Goal: Information Seeking & Learning: Learn about a topic

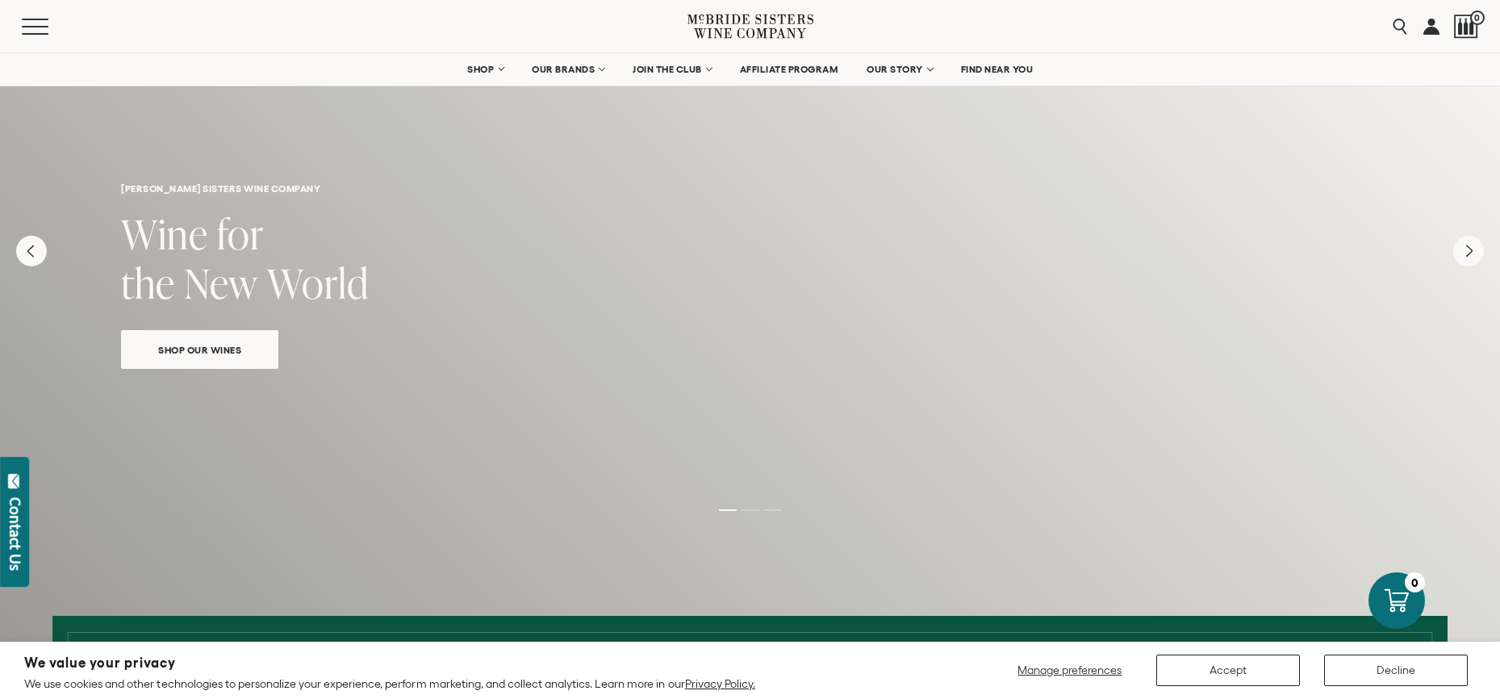
scroll to position [36, 0]
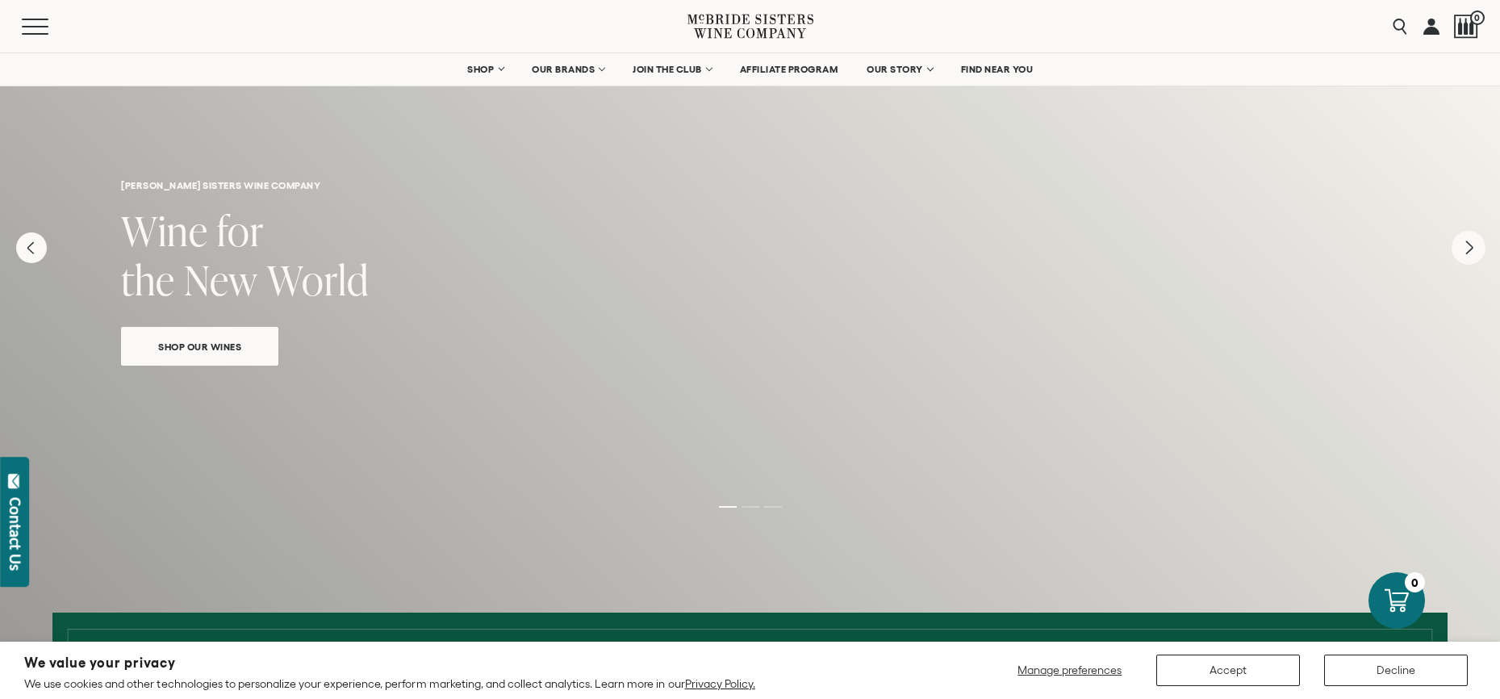
click at [1471, 255] on icon "Next" at bounding box center [1469, 248] width 34 height 34
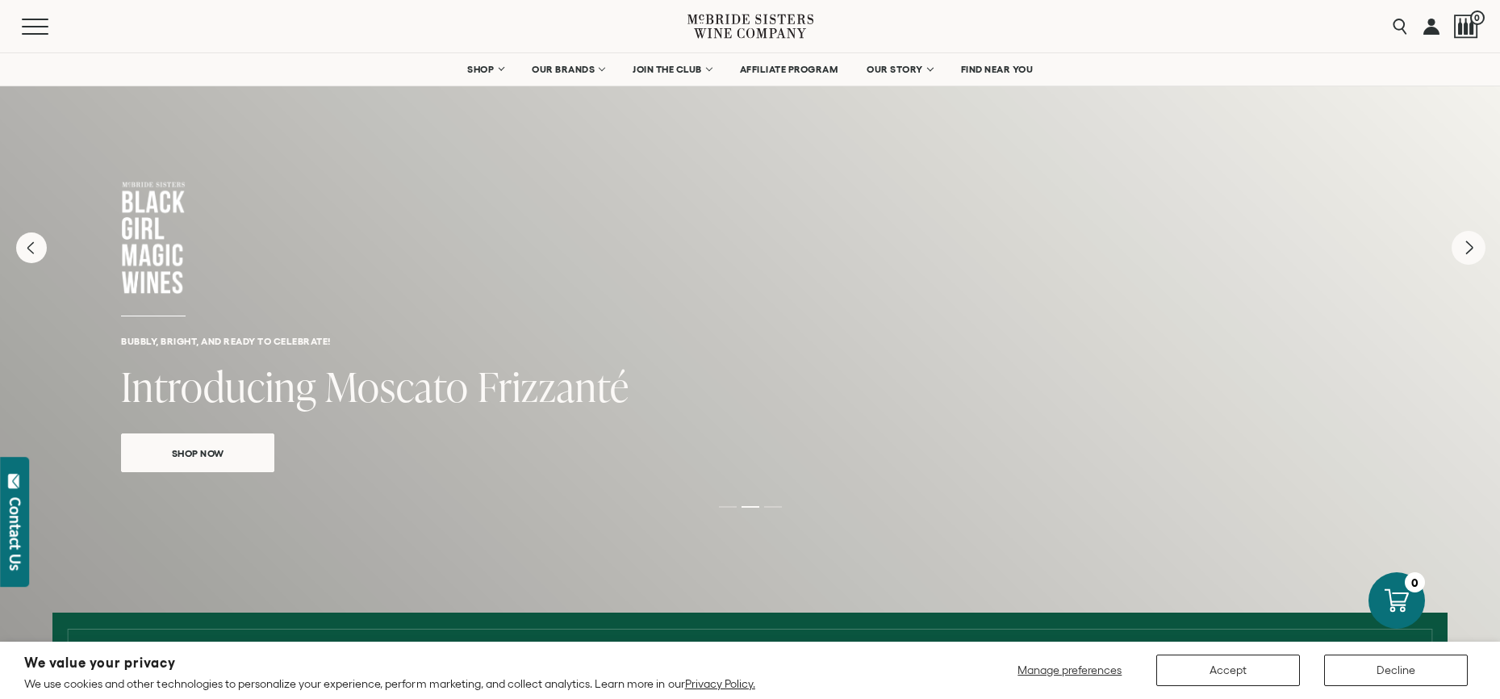
click at [1471, 255] on icon "Next" at bounding box center [1469, 248] width 34 height 34
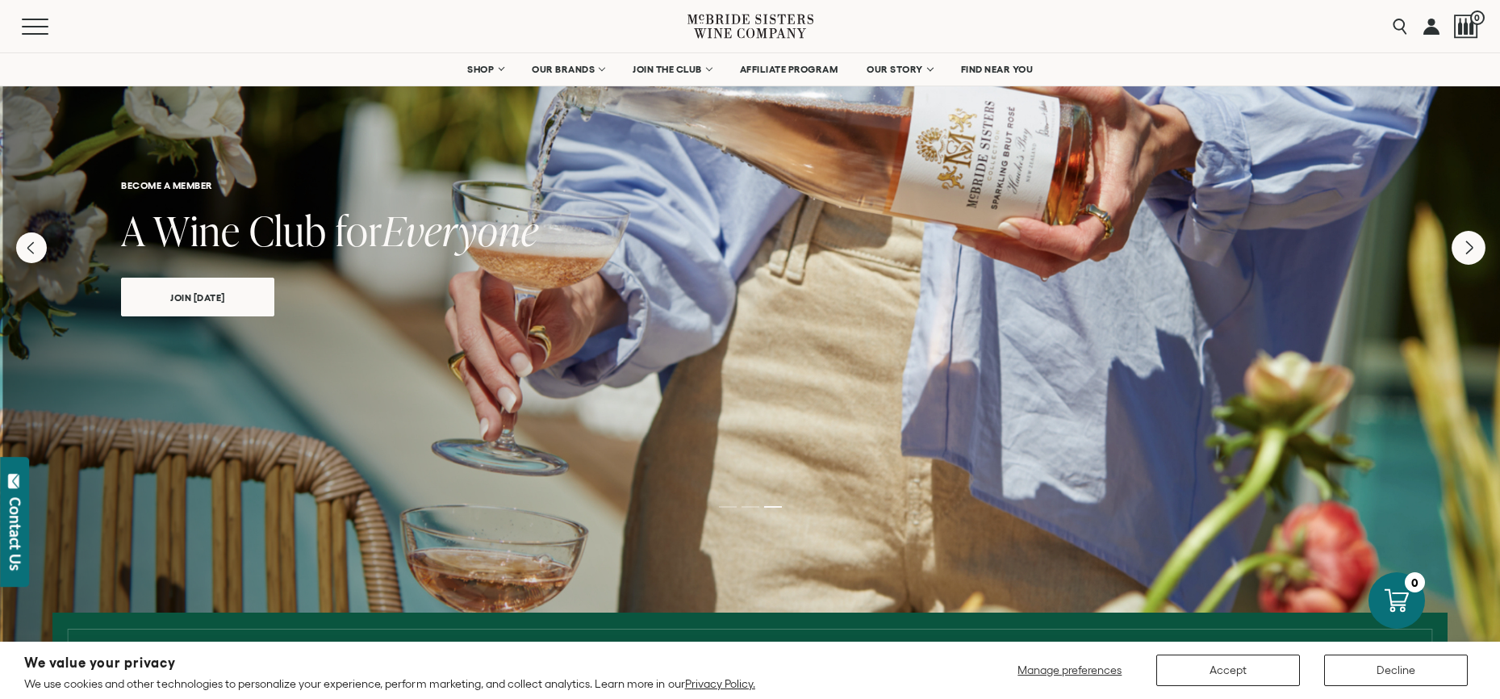
click at [1471, 255] on icon "Next" at bounding box center [1469, 248] width 34 height 34
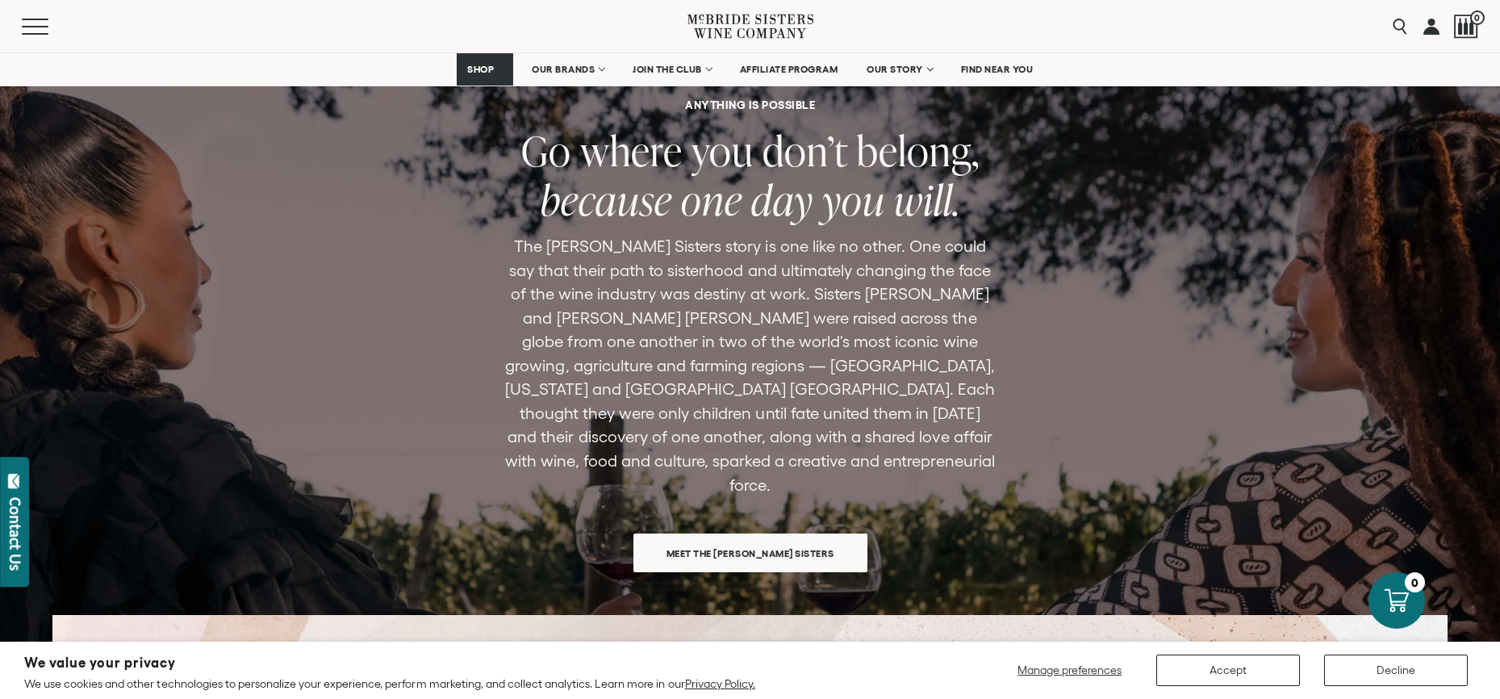
scroll to position [4806, 0]
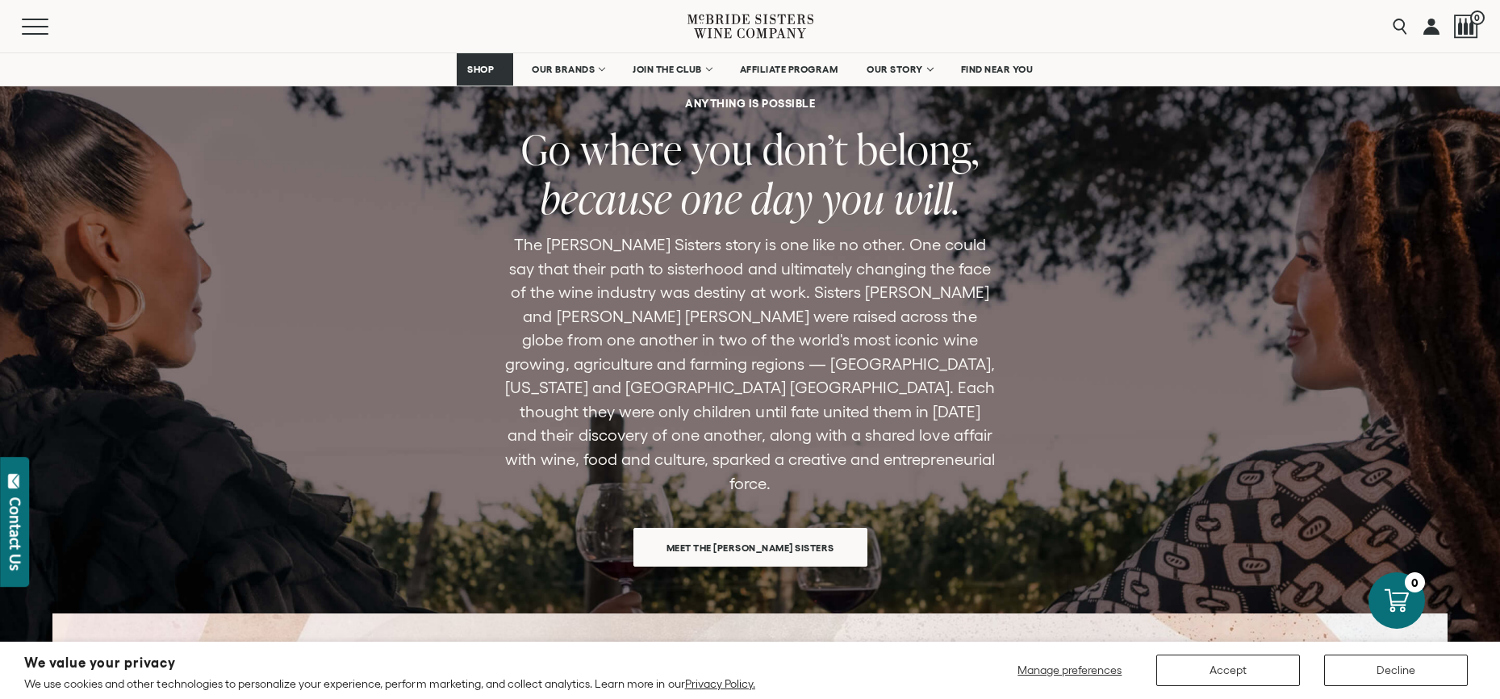
click at [822, 532] on span "Meet the [PERSON_NAME] Sisters" at bounding box center [750, 547] width 224 height 31
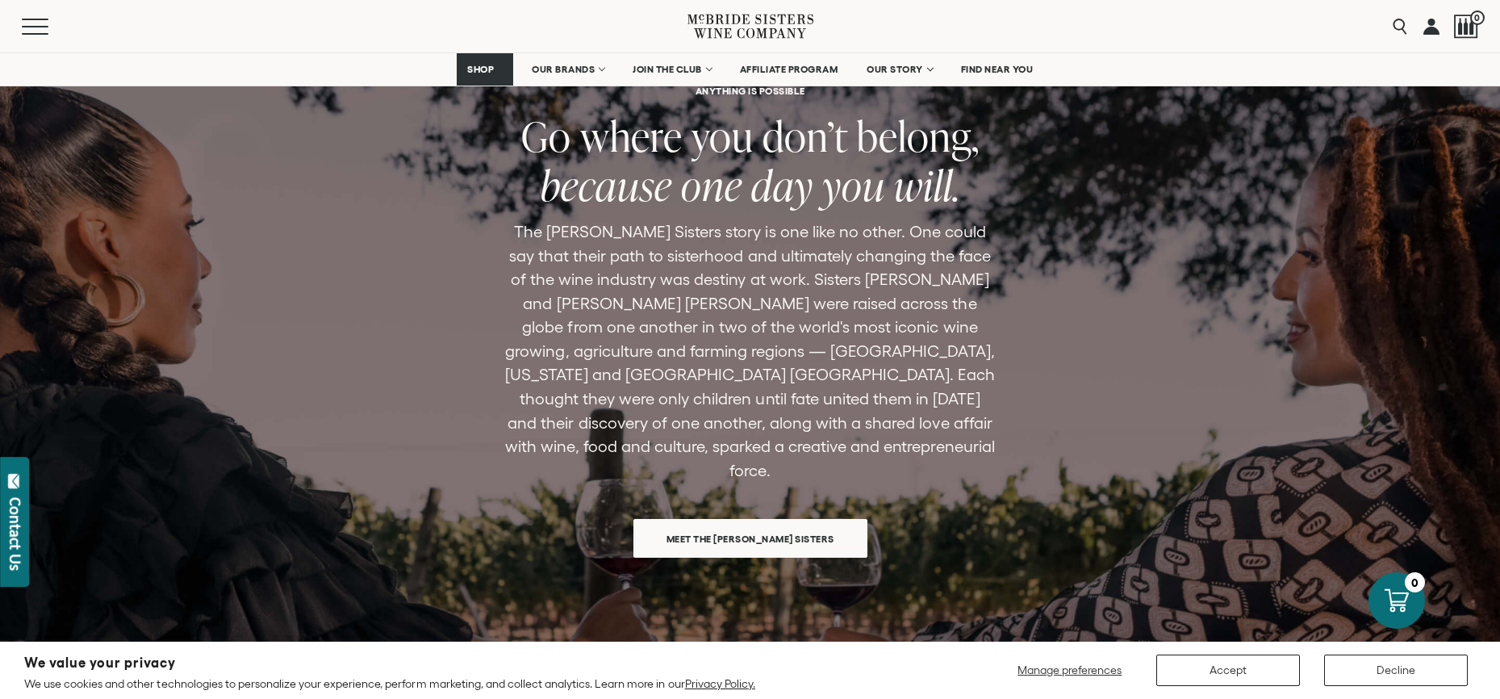
scroll to position [1145, 0]
click at [832, 260] on p "The [PERSON_NAME] Sisters story is one like no other. One could say that their …" at bounding box center [750, 350] width 494 height 262
click at [40, 26] on span "Mobile Menu Trigger" at bounding box center [39, 27] width 34 height 2
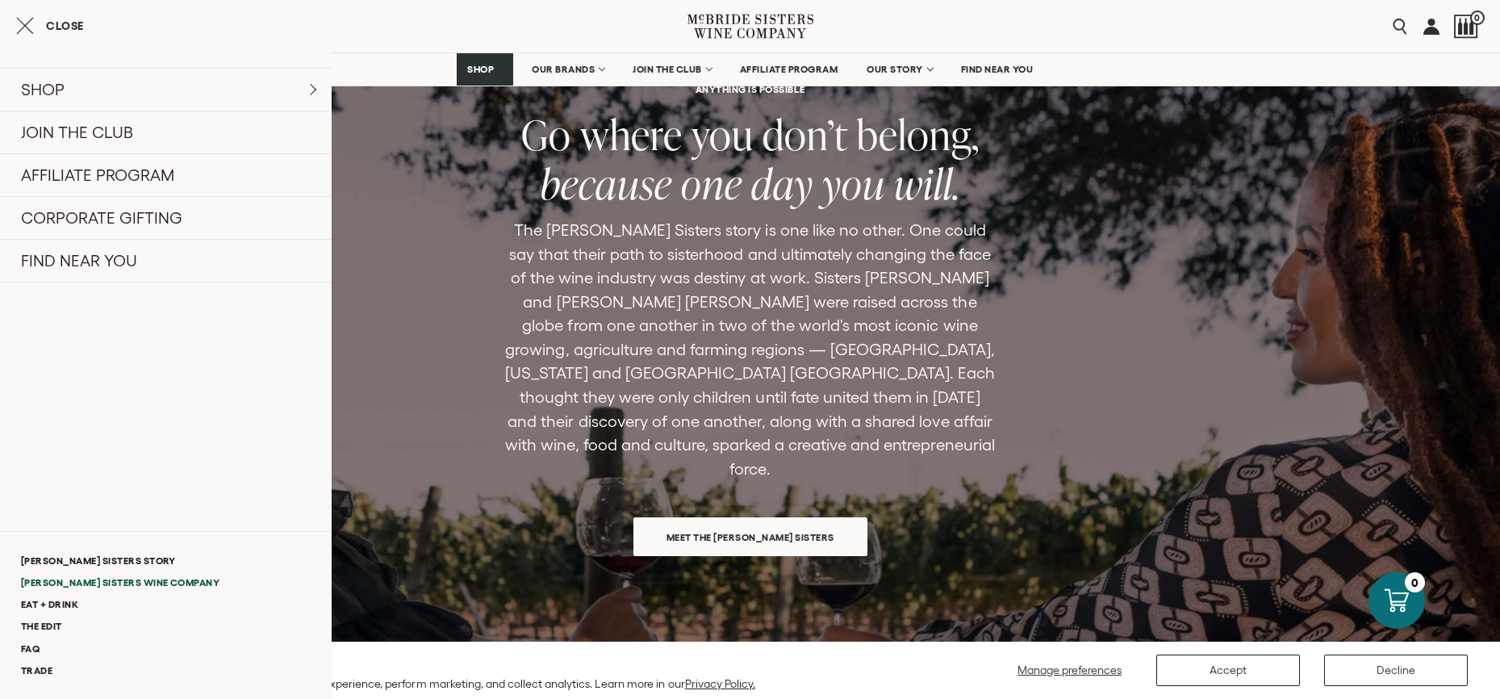
click at [83, 583] on link "[PERSON_NAME] Sisters Wine Company" at bounding box center [166, 582] width 332 height 22
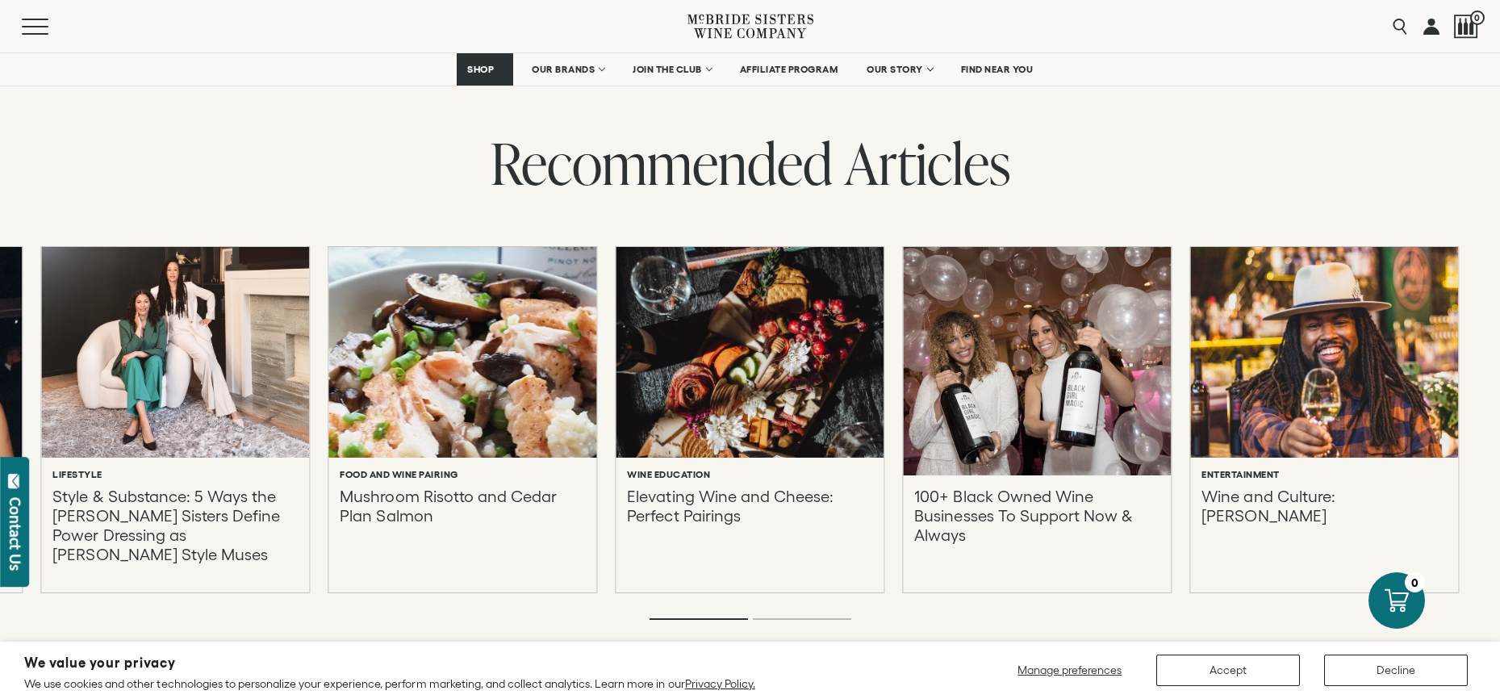
scroll to position [7460, 0]
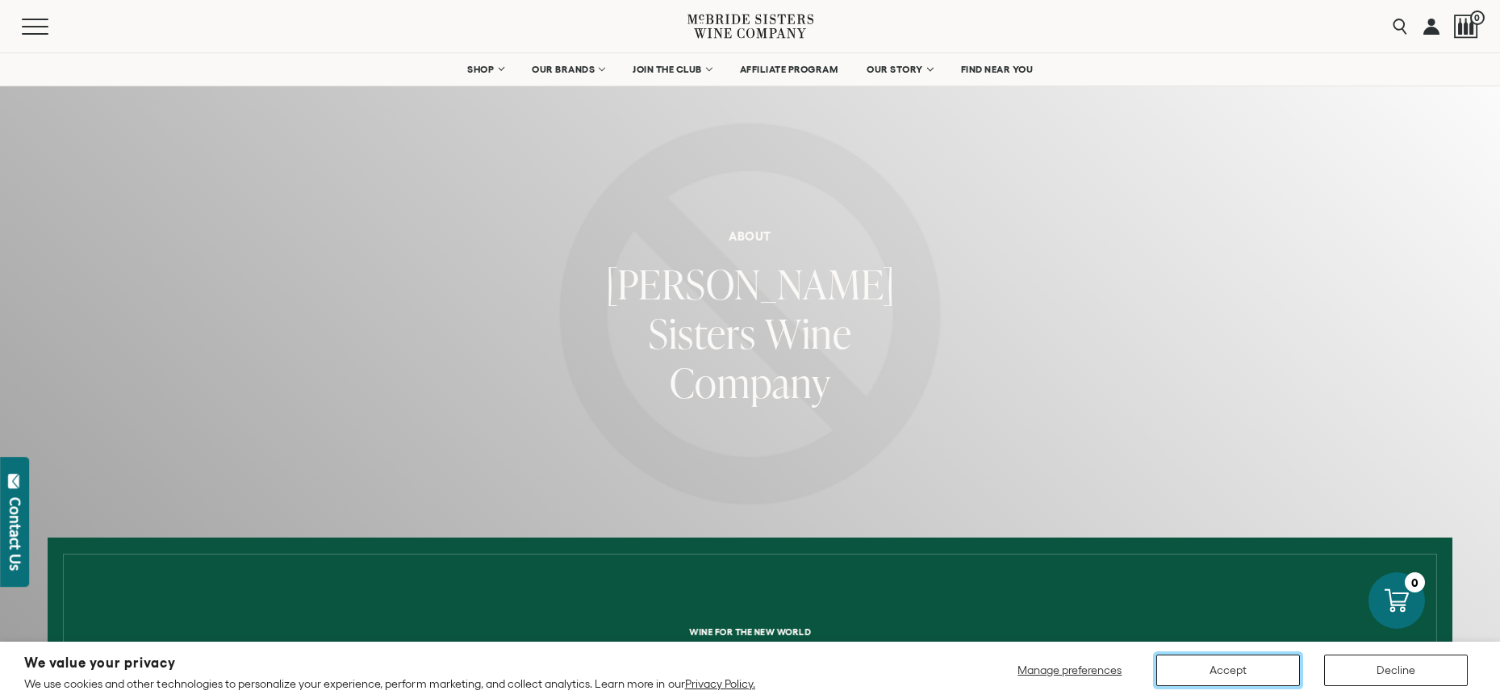
click at [1252, 676] on button "Accept" at bounding box center [1228, 669] width 144 height 31
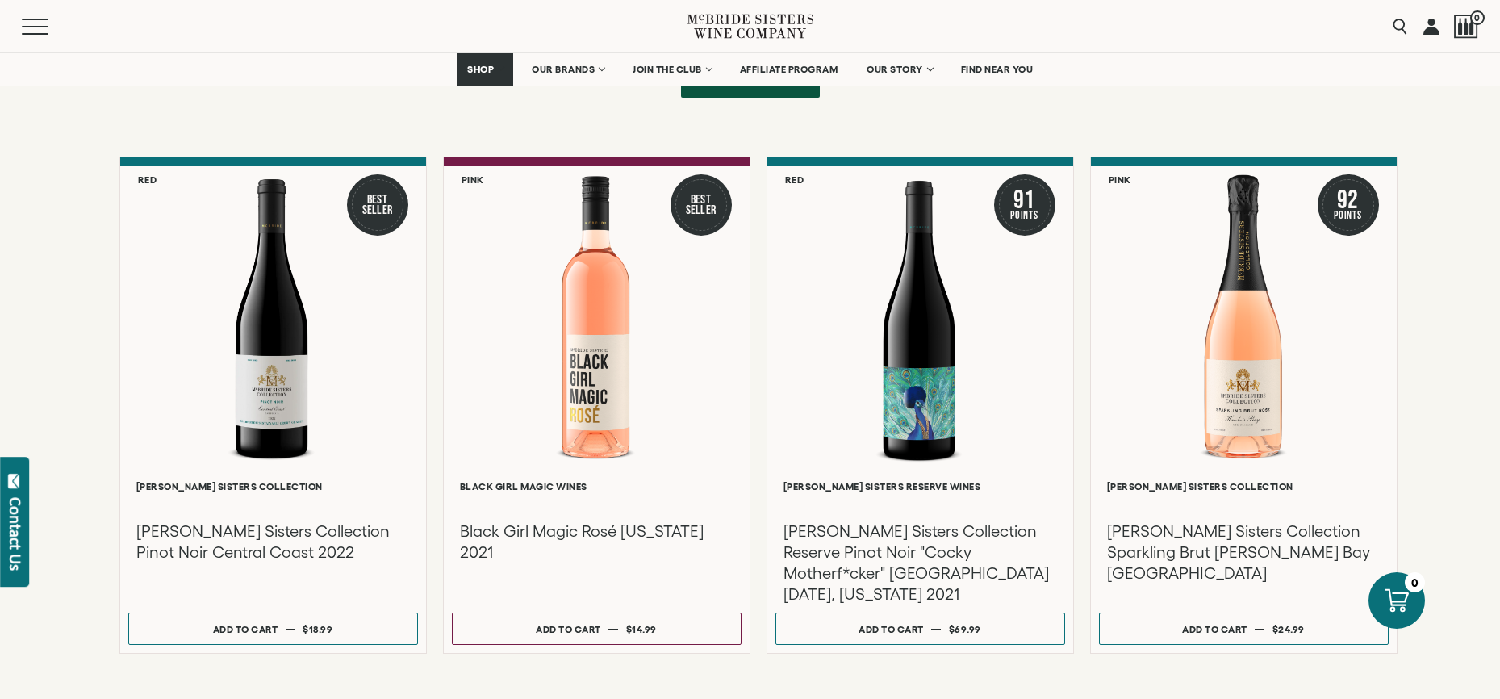
scroll to position [2766, 0]
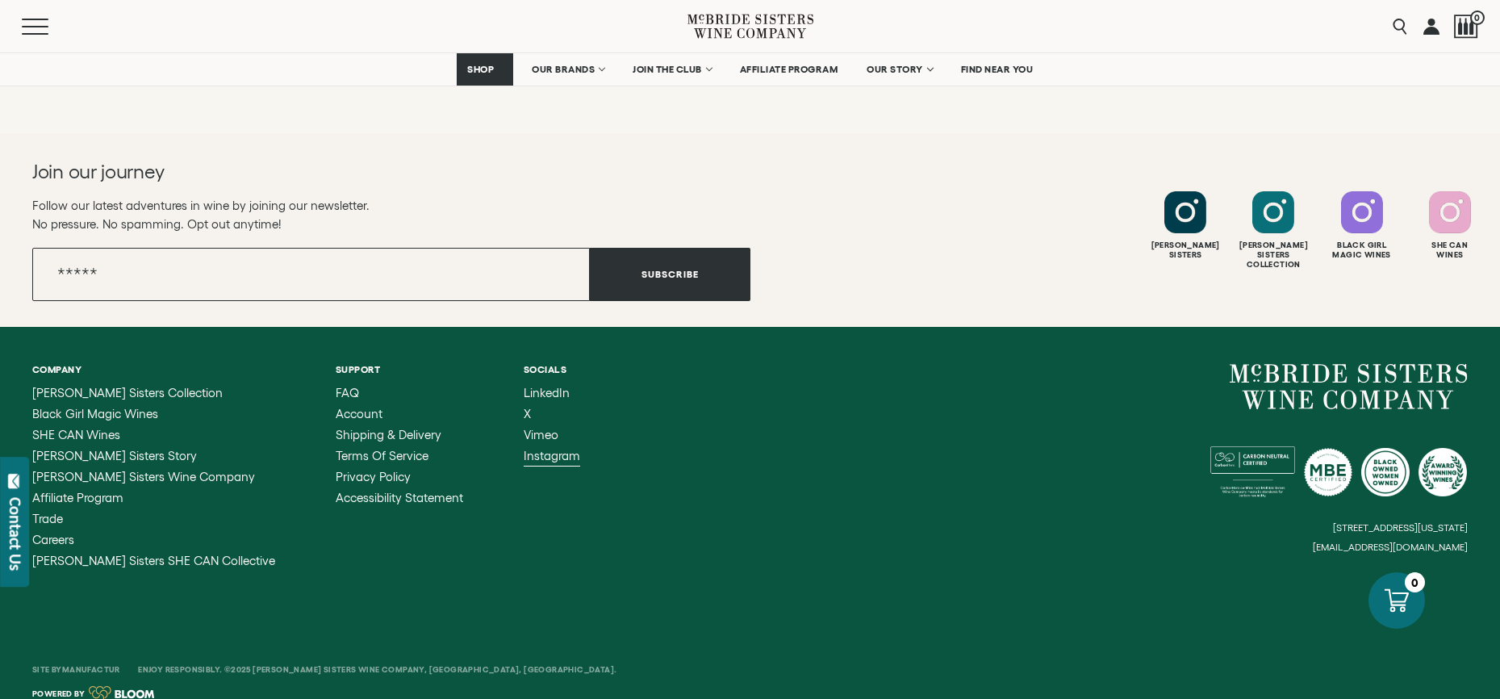
click at [524, 449] on span "Instagram" at bounding box center [552, 456] width 56 height 14
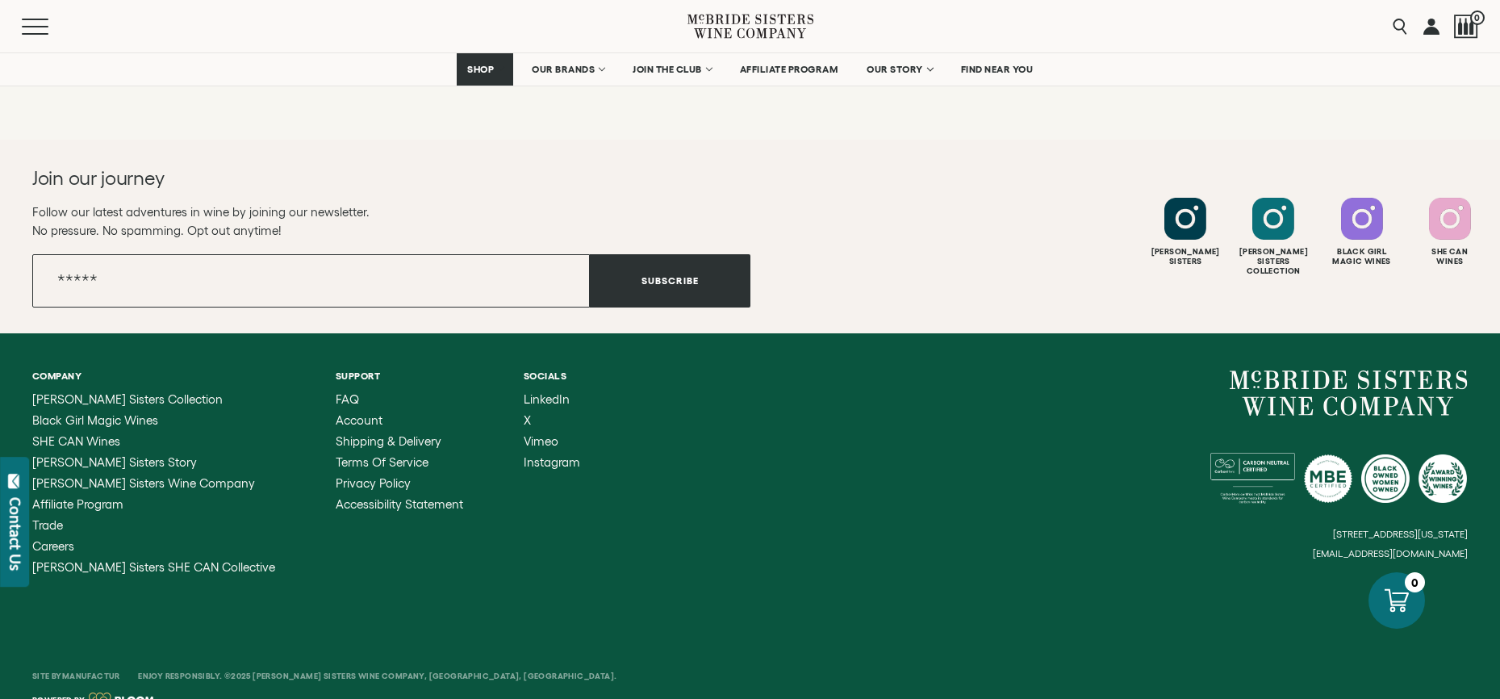
drag, startPoint x: 1481, startPoint y: 533, endPoint x: 1319, endPoint y: 533, distance: 162.2
click at [1319, 537] on div "Company McBride Sisters Collection Black Girl Magic Wines SHE CAN Wines McBride…" at bounding box center [750, 472] width 1500 height 278
drag, startPoint x: 1324, startPoint y: 533, endPoint x: 1458, endPoint y: 534, distance: 133.9
click at [1458, 534] on div "6114 La Salle Avenue, #280, Oakland, California, US 94611 hello@mcbridesisters.…" at bounding box center [1109, 464] width 718 height 189
click at [1453, 548] on small "[EMAIL_ADDRESS][DOMAIN_NAME]" at bounding box center [1390, 553] width 155 height 11
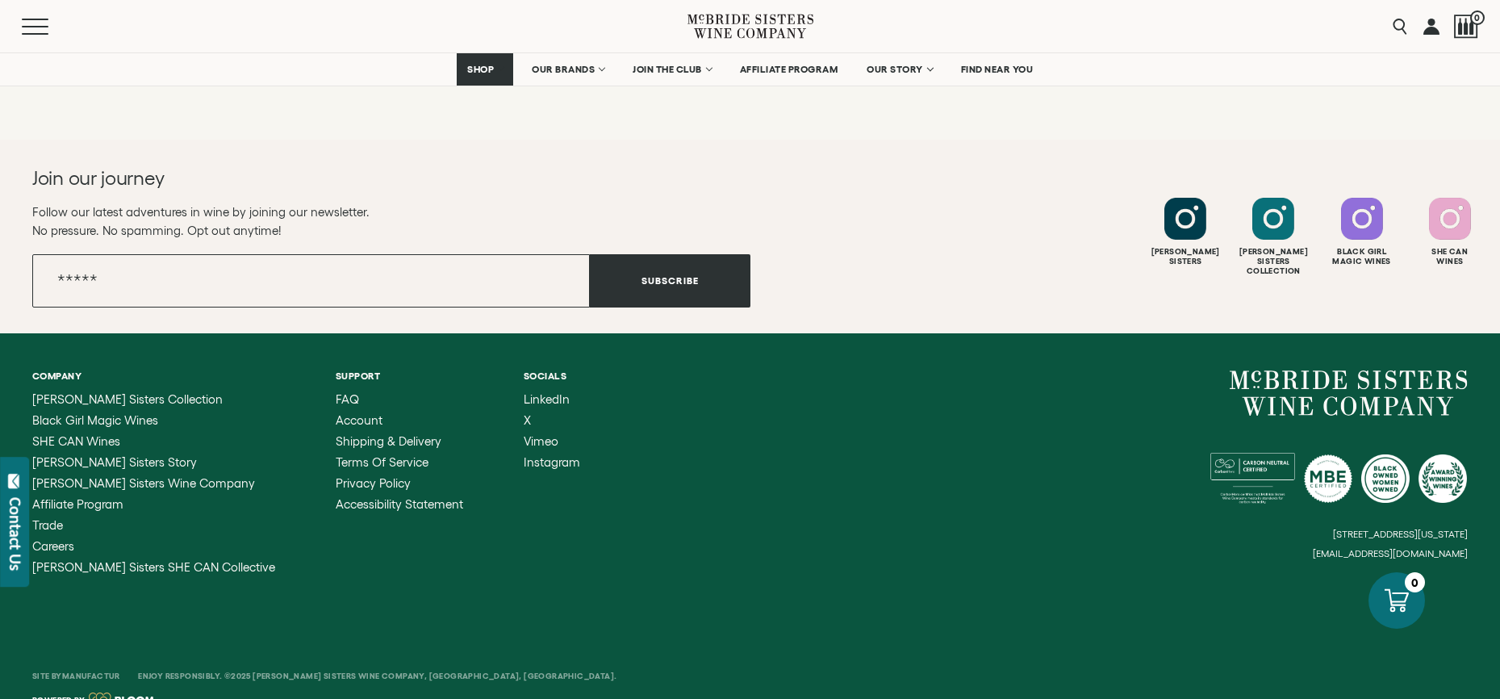
click at [1453, 548] on small "[EMAIL_ADDRESS][DOMAIN_NAME]" at bounding box center [1390, 553] width 155 height 11
click at [1406, 548] on small "[EMAIL_ADDRESS][DOMAIN_NAME]" at bounding box center [1390, 553] width 155 height 11
click at [336, 392] on span "FAQ" at bounding box center [347, 399] width 23 height 14
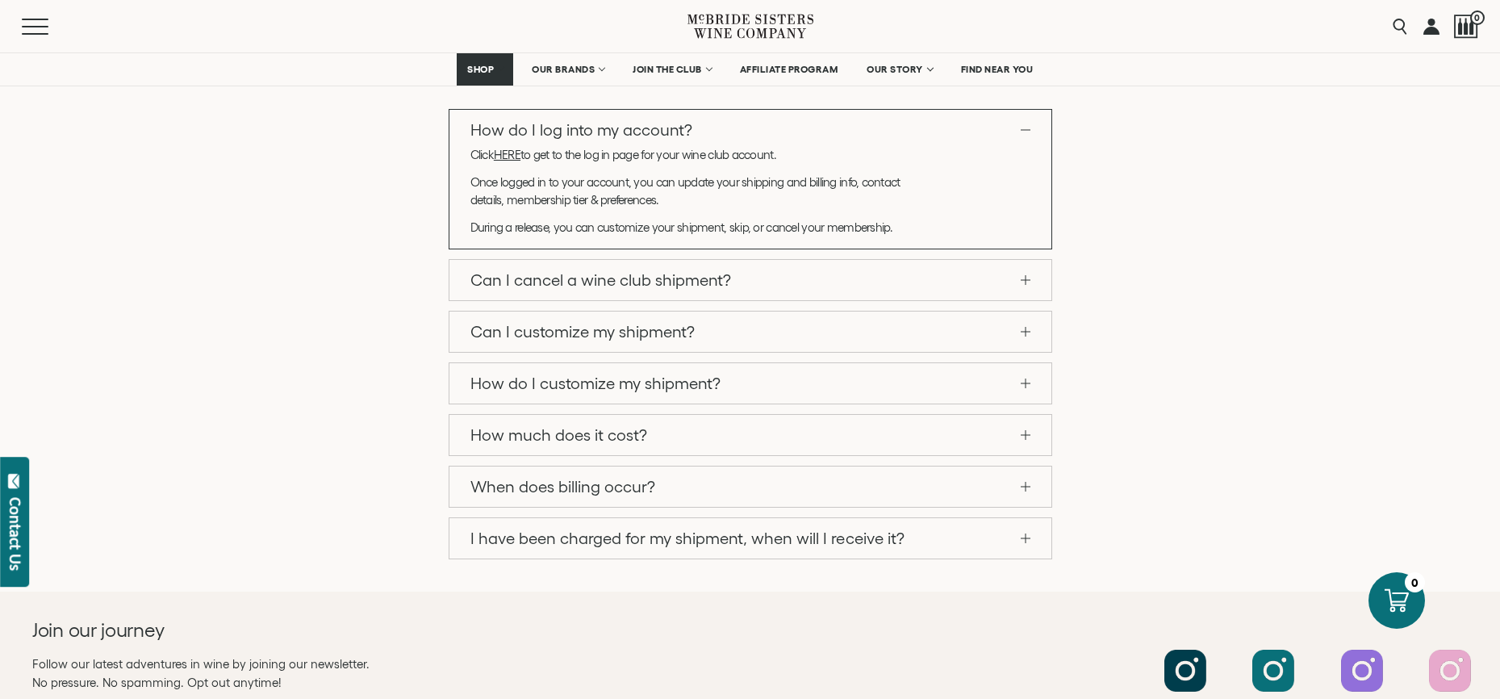
scroll to position [1682, 0]
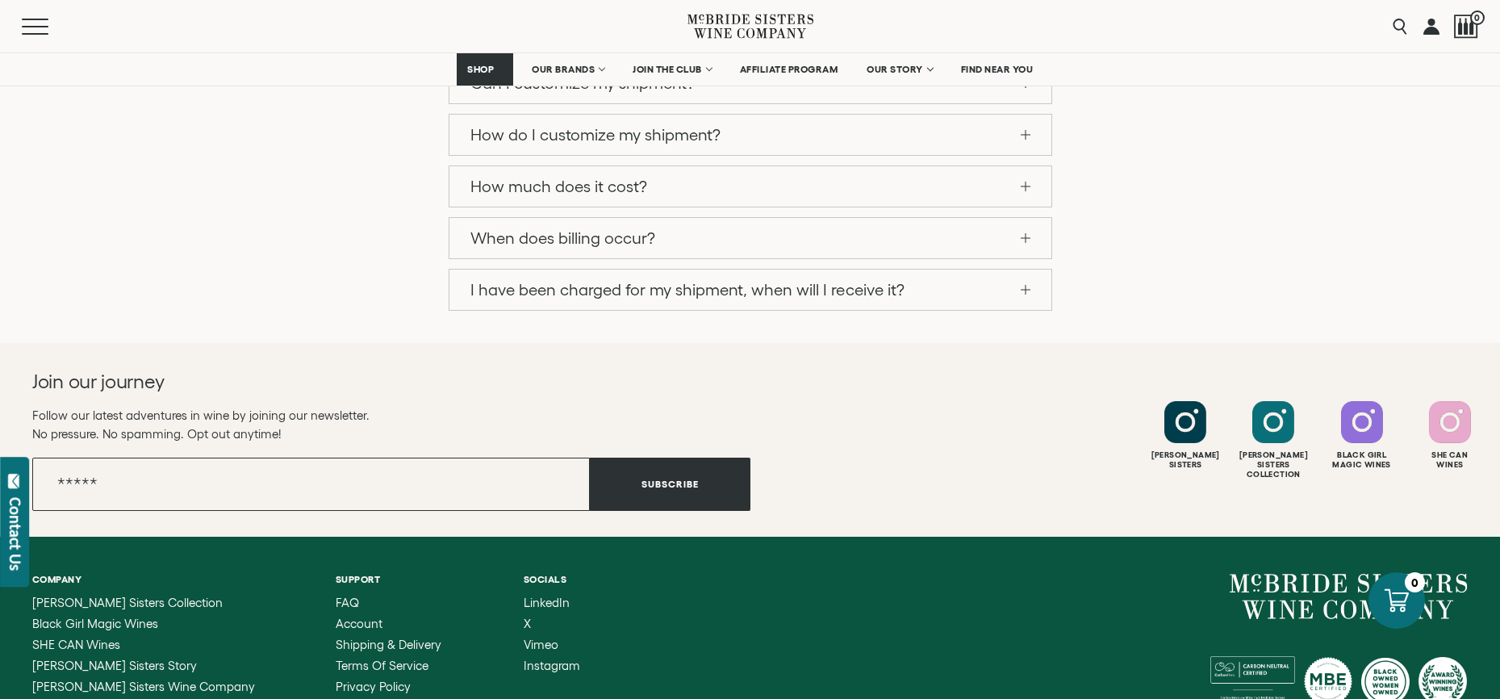
click at [94, 595] on span "[PERSON_NAME] Sisters Collection" at bounding box center [127, 602] width 190 height 14
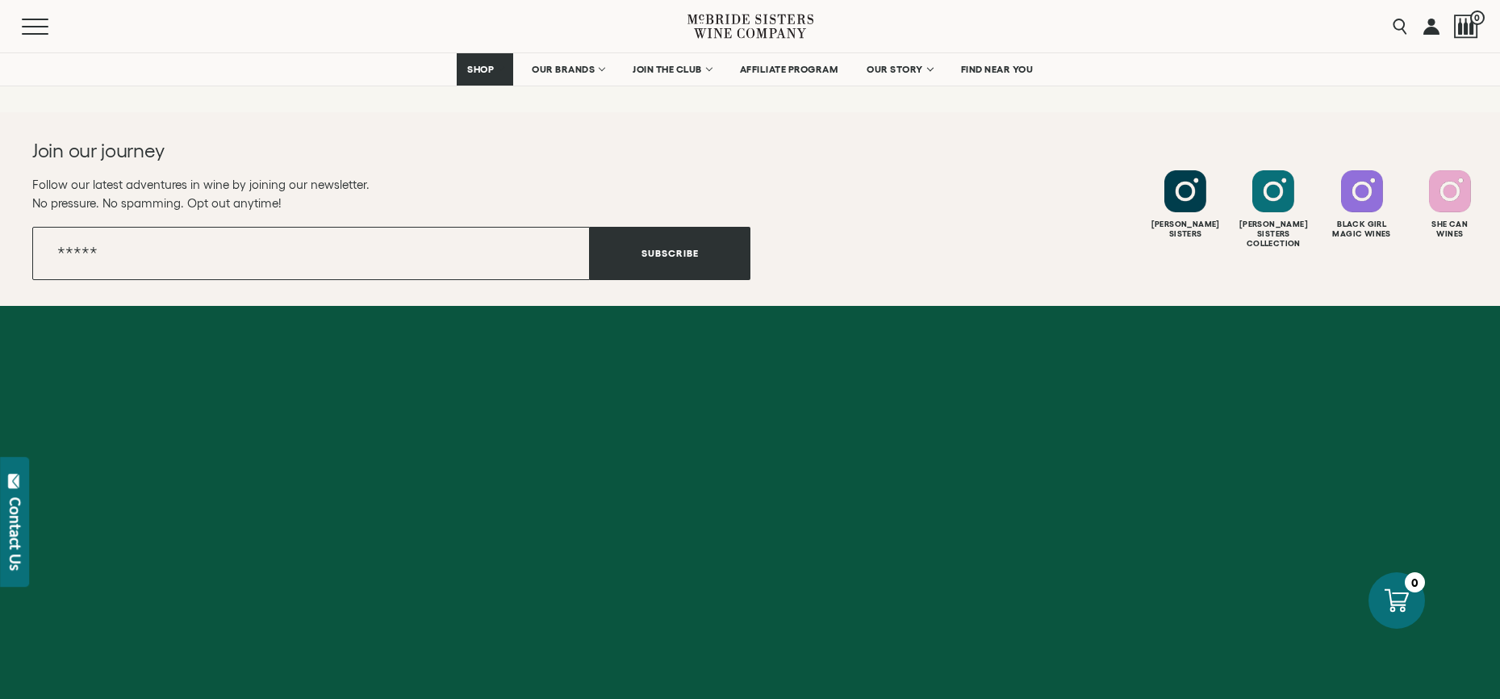
scroll to position [7233, 0]
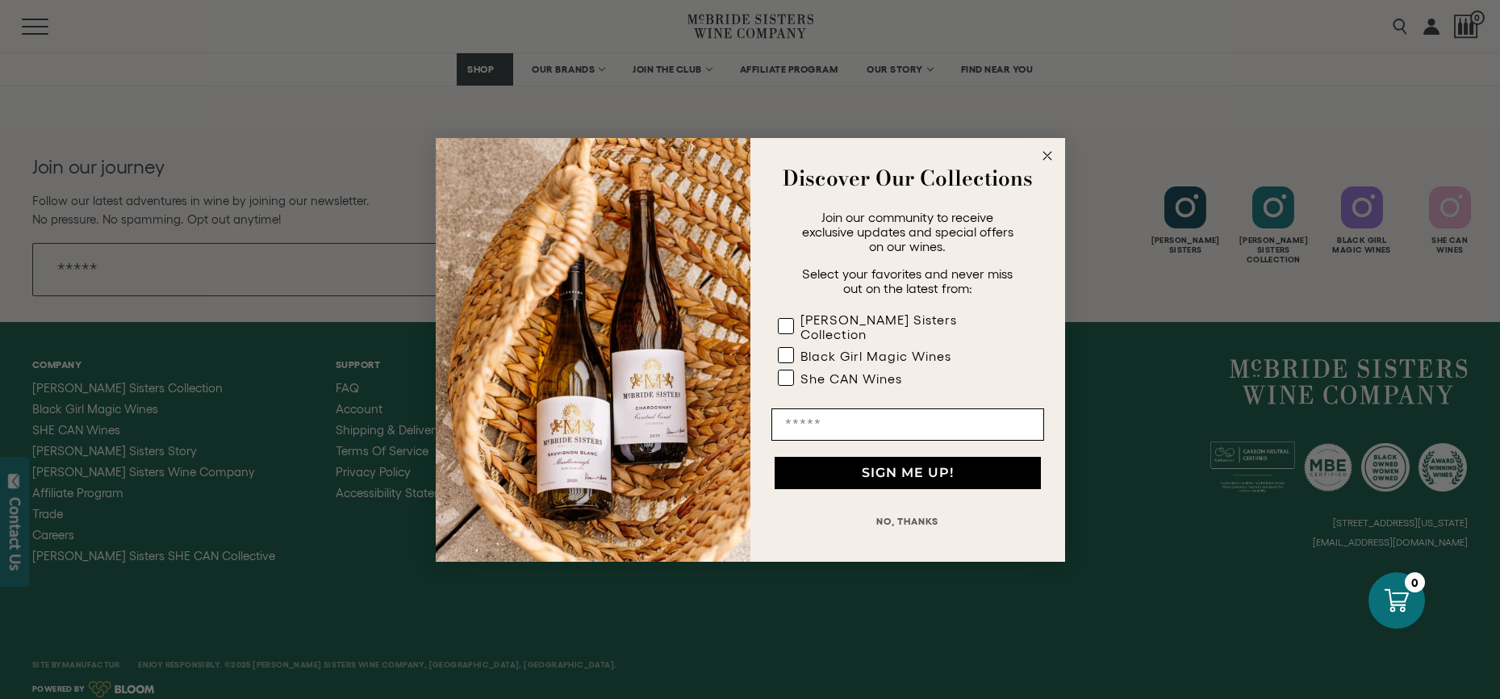
click at [1051, 160] on circle "Close dialog" at bounding box center [1047, 155] width 19 height 19
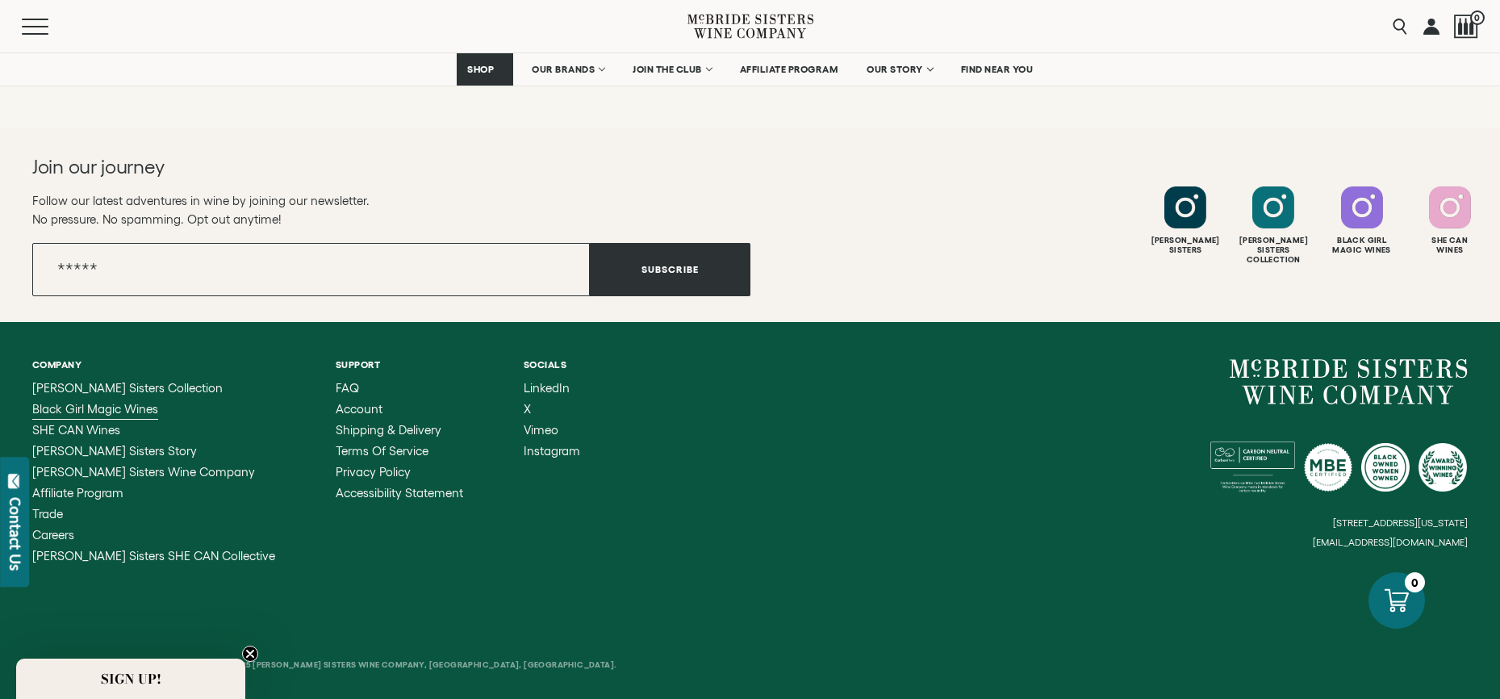
click at [121, 402] on span "Black Girl Magic Wines" at bounding box center [95, 409] width 126 height 14
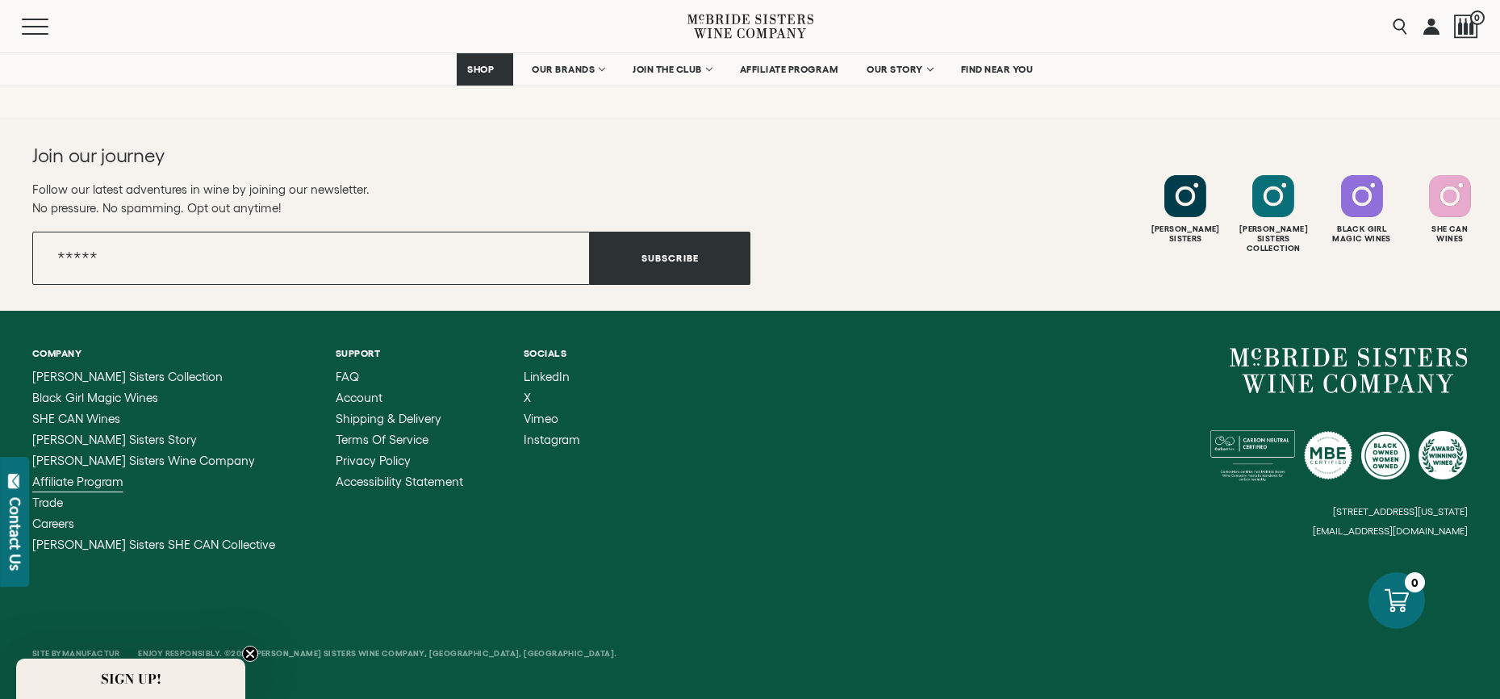
scroll to position [4474, 0]
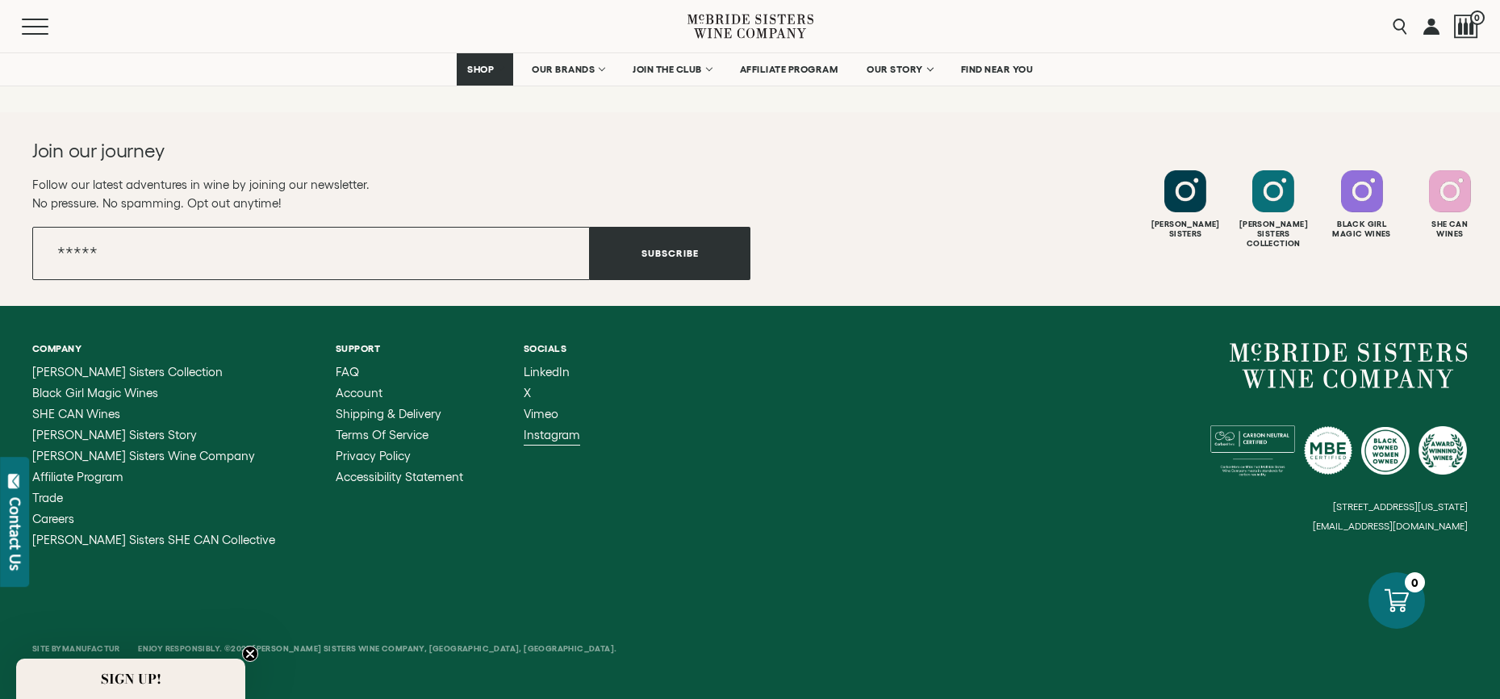
click at [524, 437] on span "Instagram" at bounding box center [552, 435] width 56 height 14
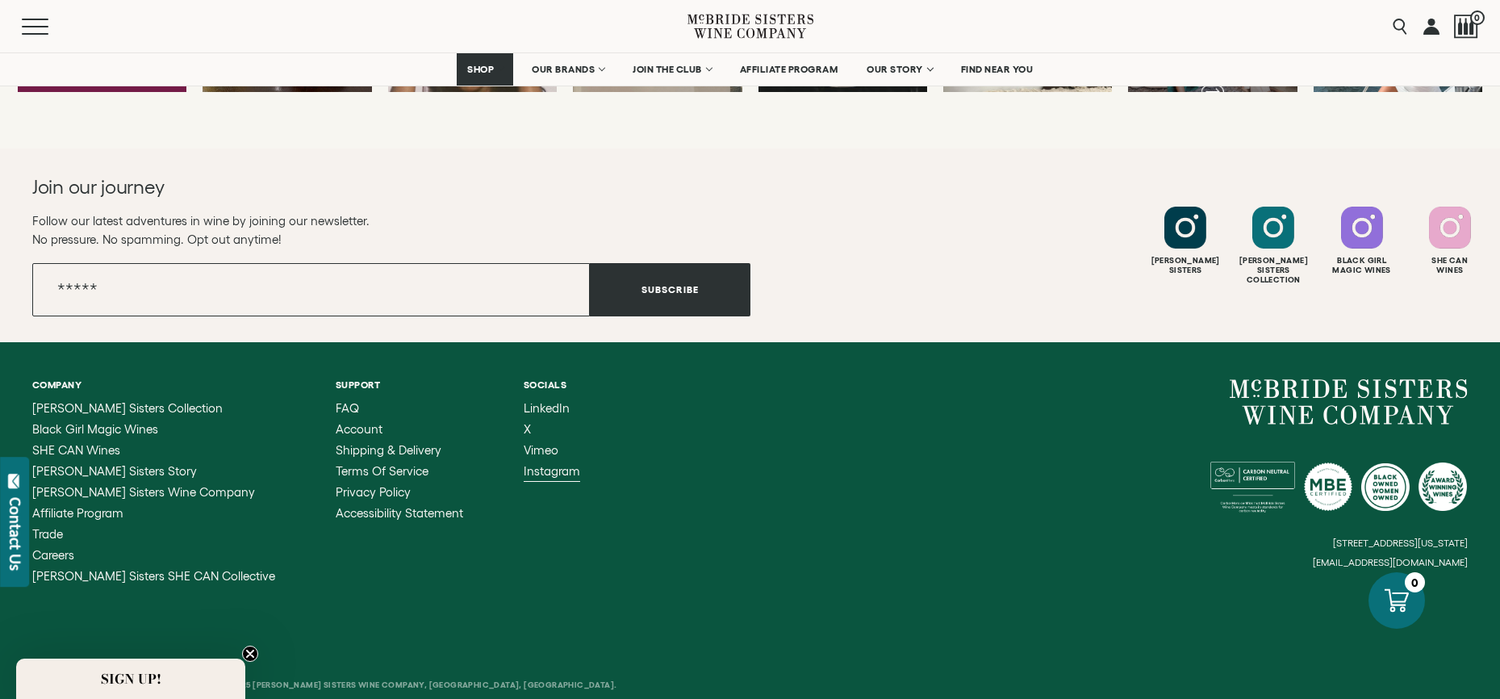
scroll to position [4437, 0]
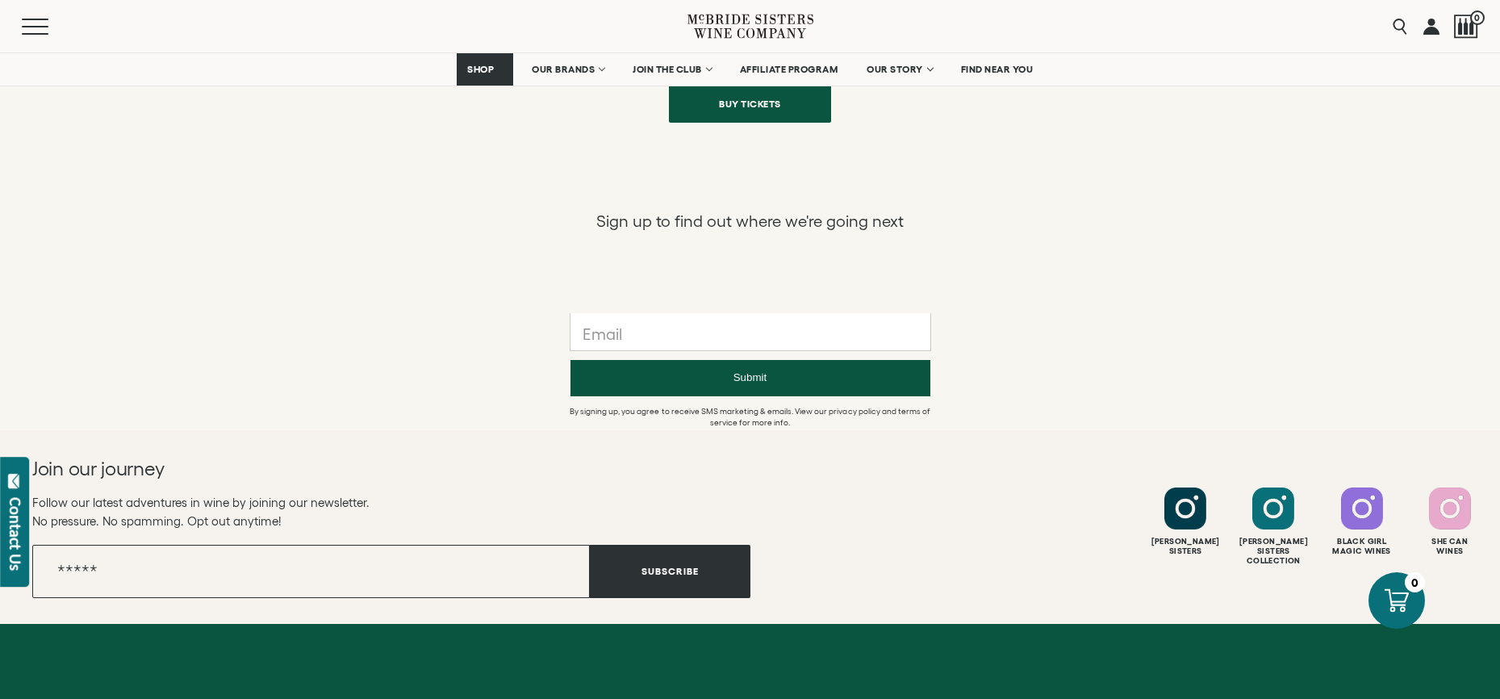
scroll to position [1083, 0]
